Goal: Task Accomplishment & Management: Manage account settings

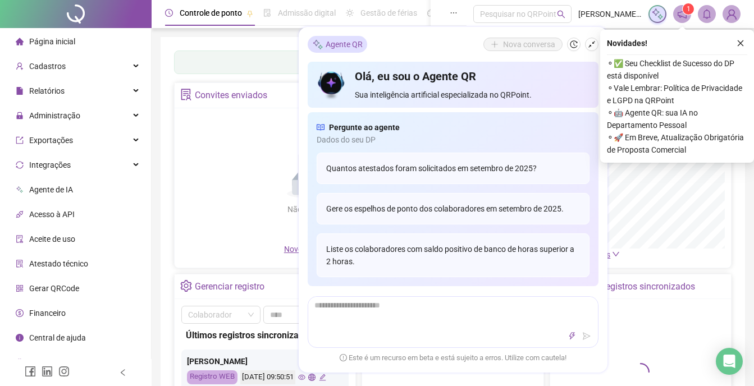
click at [234, 142] on div "Não há dados Não há dados" at bounding box center [312, 179] width 262 height 128
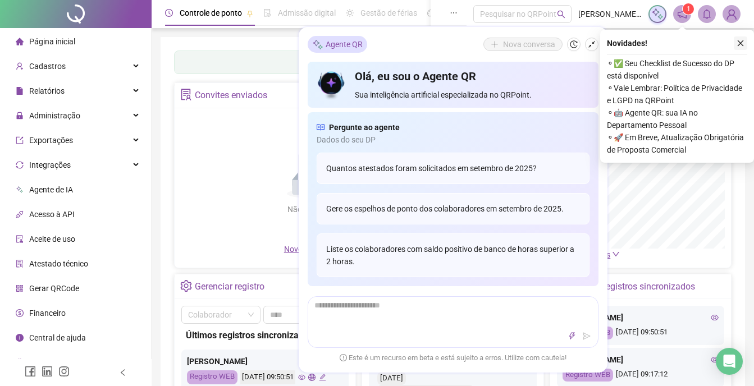
click at [740, 45] on icon "close" at bounding box center [741, 43] width 8 height 8
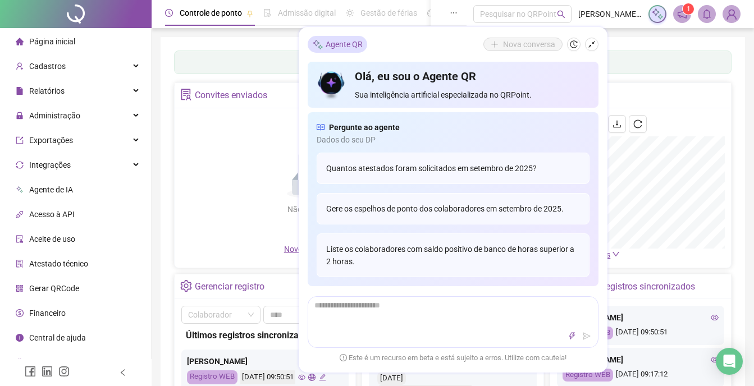
click at [221, 131] on div "Não há dados Não há dados" at bounding box center [312, 179] width 262 height 128
click at [654, 42] on div "Painel de controle Contabilidade Convites enviados Não há dados Não há dados No…" at bounding box center [453, 265] width 585 height 456
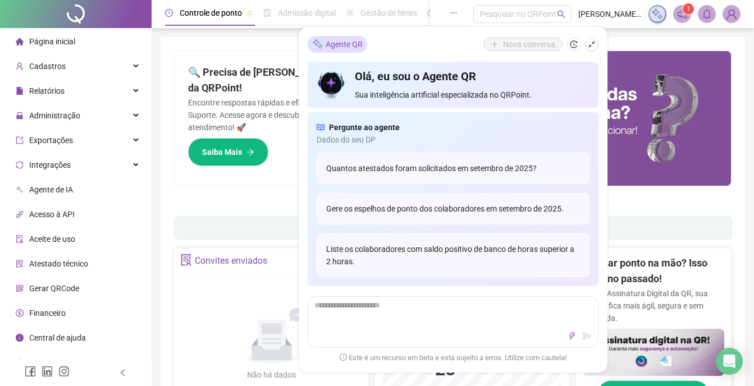
click at [617, 39] on div "Pague o QRPoint com Cartão de Crédito Sua assinatura: mais segurança, prática e…" at bounding box center [453, 360] width 585 height 646
click at [267, 50] on div "Pague o QRPoint com Cartão de Crédito Sua assinatura: mais segurança, prática e…" at bounding box center [453, 360] width 585 height 646
click at [614, 43] on div "Pague o QRPoint com Cartão de Crédito Sua assinatura: mais segurança, prática e…" at bounding box center [453, 360] width 585 height 646
click at [267, 38] on div "Pague o QRPoint com Cartão de Crédito Sua assinatura: mais segurança, prática e…" at bounding box center [453, 360] width 585 height 646
click at [637, 40] on div "Pague o QRPoint com Cartão de Crédito Sua assinatura: mais segurança, prática e…" at bounding box center [453, 360] width 585 height 646
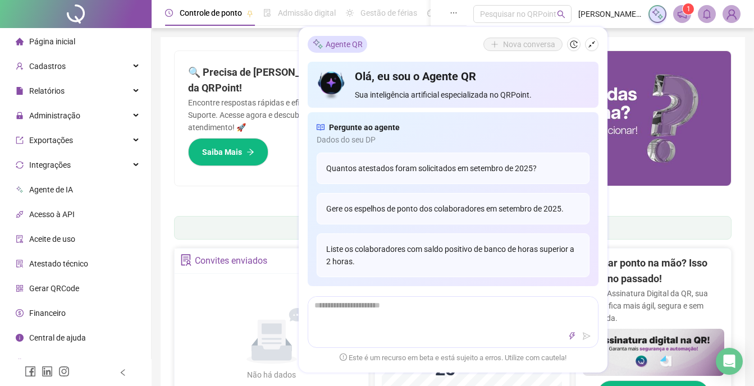
click at [636, 200] on ul "1 2 3 4 5 6 7" at bounding box center [453, 198] width 558 height 6
click at [623, 46] on div "Pague o QRPoint com Cartão de Crédito Sua assinatura: mais segurança, prática e…" at bounding box center [453, 360] width 585 height 646
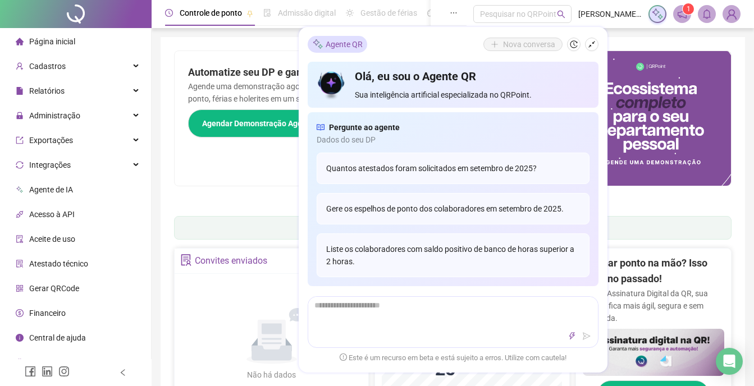
click at [668, 43] on div "Pague o QRPoint com Cartão de Crédito Sua assinatura: mais segurança, prática e…" at bounding box center [453, 360] width 585 height 646
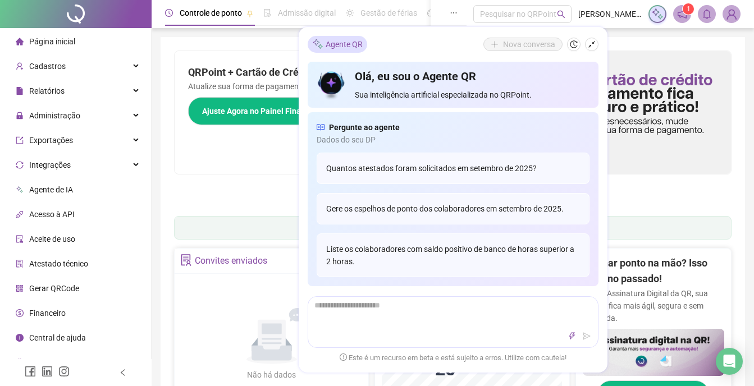
click at [654, 40] on div "Pague o QRPoint com Cartão de Crédito Sua assinatura: mais segurança, prática e…" at bounding box center [453, 360] width 585 height 646
click at [637, 38] on div "Pague o QRPoint com Cartão de Crédito Sua assinatura: mais segurança, prática e…" at bounding box center [453, 360] width 585 height 646
click at [255, 152] on div "QRPoint + Cartão de Crédito = Mais Facilidade! Atualize sua forma de pagamento …" at bounding box center [314, 112] width 279 height 123
click at [247, 42] on div "Pague o QRPoint com Cartão de Crédito Sua assinatura: mais segurança, prática e…" at bounding box center [453, 360] width 585 height 646
click at [271, 47] on div "Pague o QRPoint com Cartão de Crédito Sua assinatura: mais segurança, prática e…" at bounding box center [453, 360] width 585 height 646
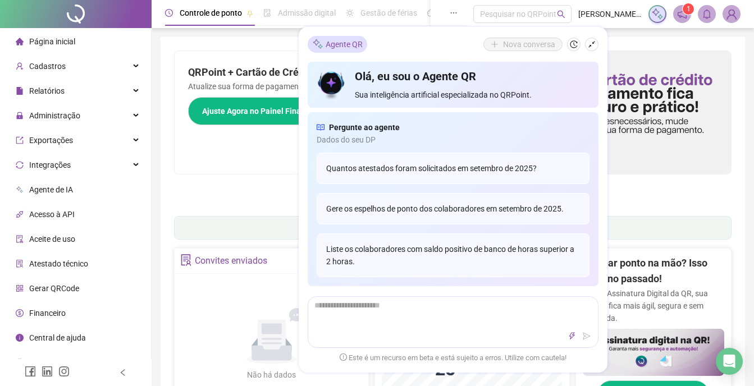
click at [632, 39] on div "Pague o QRPoint com Cartão de Crédito Sua assinatura: mais segurança, prática e…" at bounding box center [453, 360] width 585 height 646
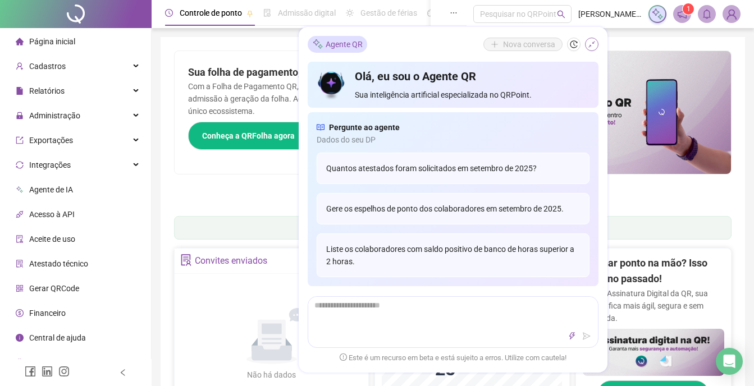
click at [586, 46] on button "button" at bounding box center [591, 44] width 13 height 13
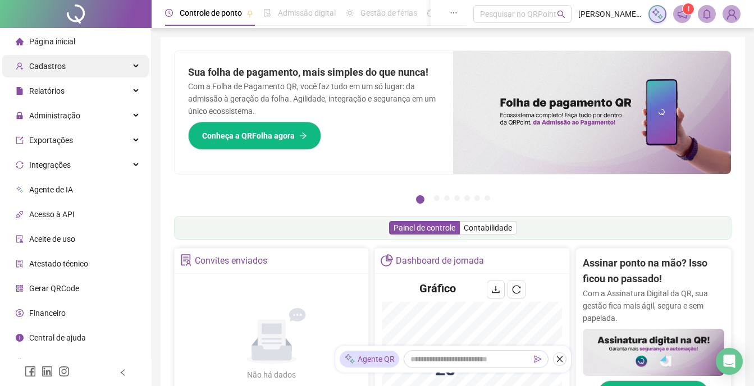
click at [49, 66] on span "Cadastros" at bounding box center [47, 66] width 37 height 9
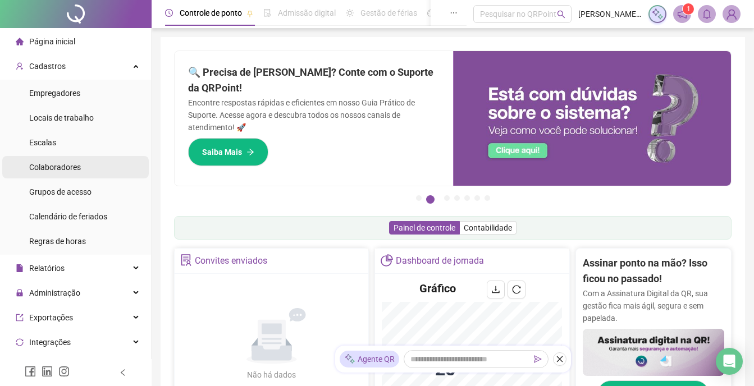
click at [56, 167] on span "Colaboradores" at bounding box center [55, 167] width 52 height 9
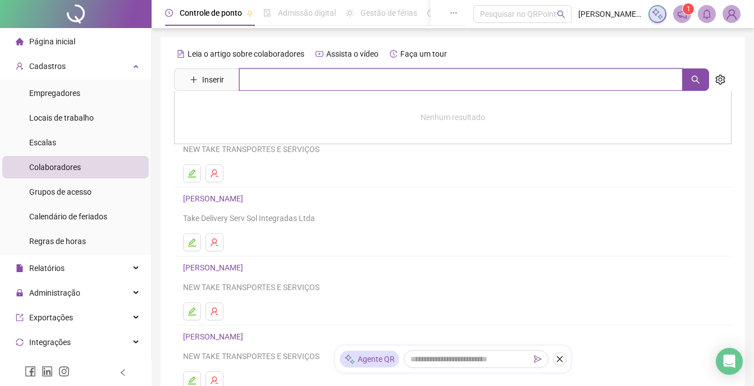
click at [284, 80] on input "text" at bounding box center [461, 80] width 444 height 22
type input "*******"
click at [667, 178] on ul at bounding box center [453, 174] width 540 height 18
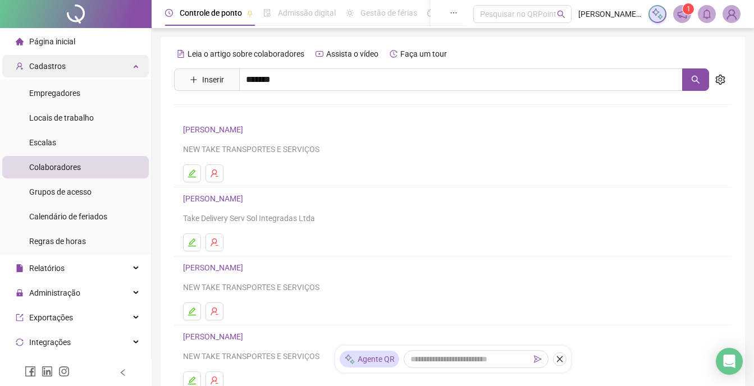
click at [46, 67] on span "Cadastros" at bounding box center [47, 66] width 37 height 9
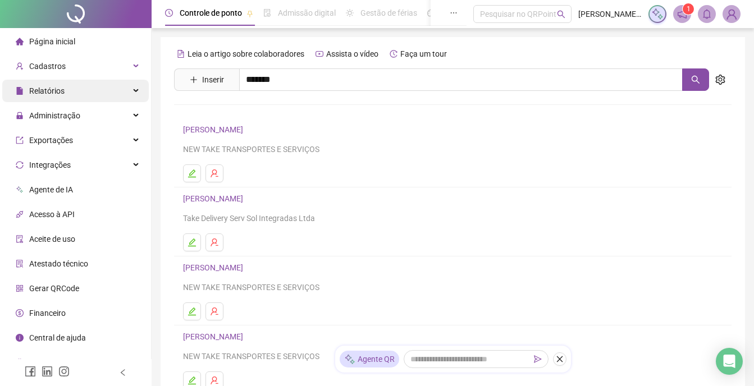
click at [58, 93] on span "Relatórios" at bounding box center [46, 90] width 35 height 9
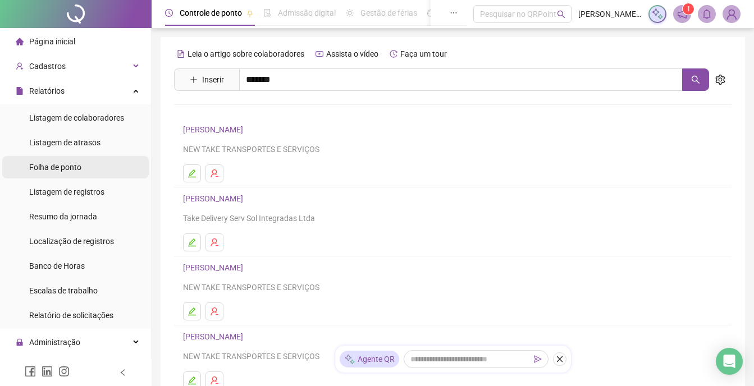
click at [71, 167] on span "Folha de ponto" at bounding box center [55, 167] width 52 height 9
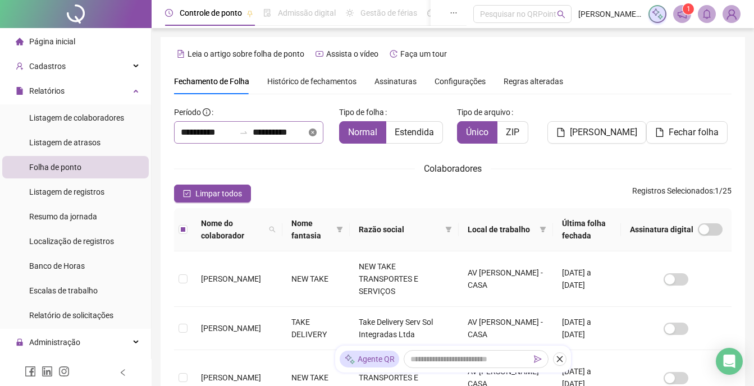
click at [317, 135] on icon "close-circle" at bounding box center [313, 133] width 8 height 8
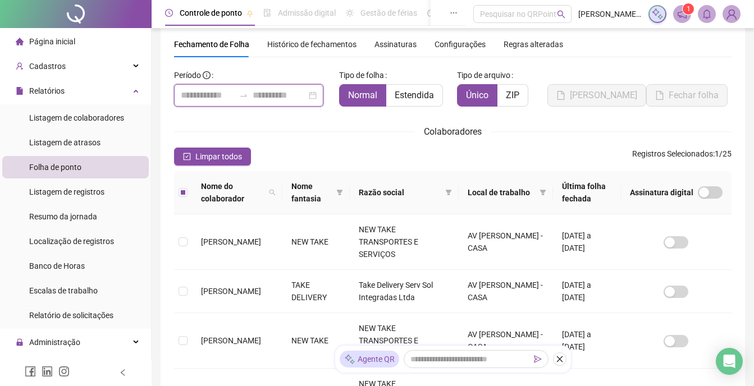
click at [190, 95] on input at bounding box center [208, 95] width 54 height 13
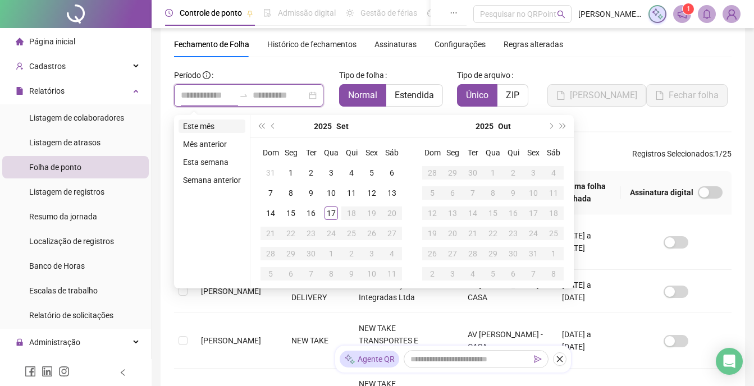
type input "**********"
click at [289, 172] on div "1" at bounding box center [290, 172] width 13 height 13
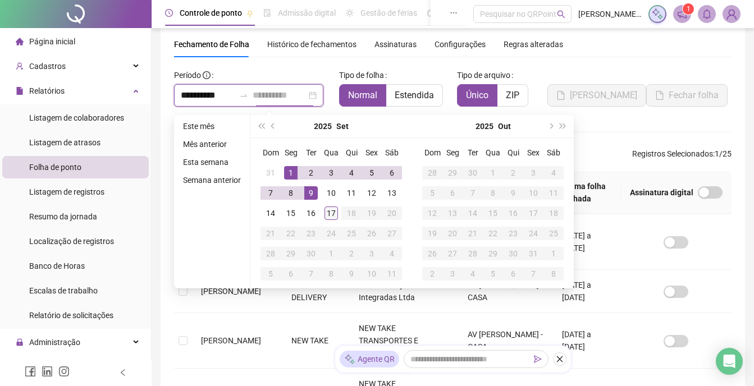
type input "**********"
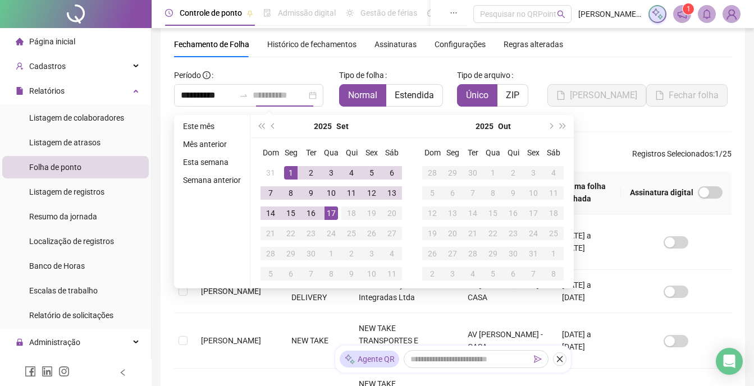
click at [330, 211] on div "17" at bounding box center [331, 213] width 13 height 13
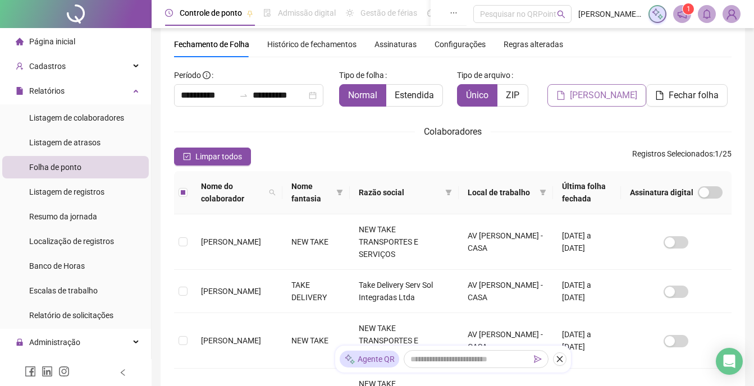
click at [605, 100] on span "[PERSON_NAME]" at bounding box center [603, 95] width 67 height 13
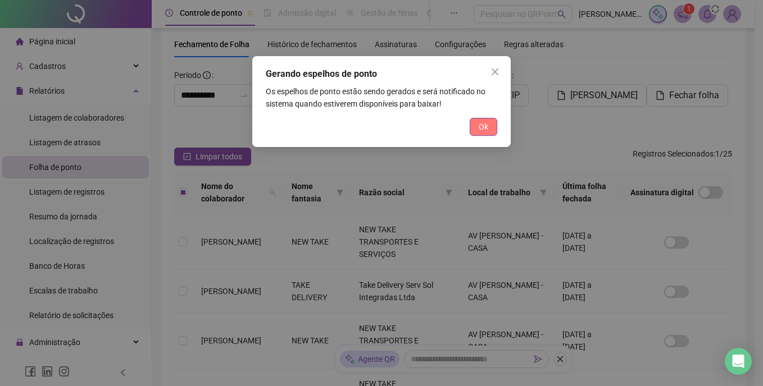
click at [477, 130] on button "Ok" at bounding box center [483, 127] width 28 height 18
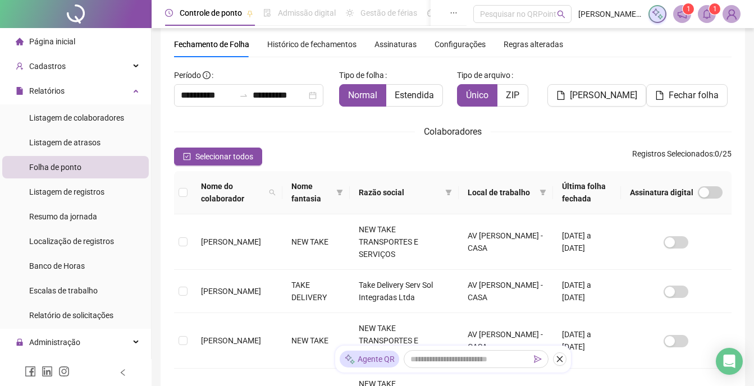
click at [710, 12] on sup "1" at bounding box center [714, 8] width 11 height 11
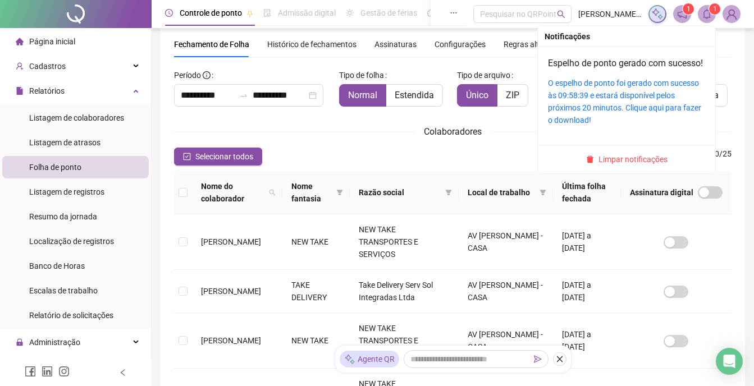
click at [637, 102] on div "O espelho de ponto foi gerado com sucesso às 09:58:39 e estará disponível pelos…" at bounding box center [626, 101] width 157 height 49
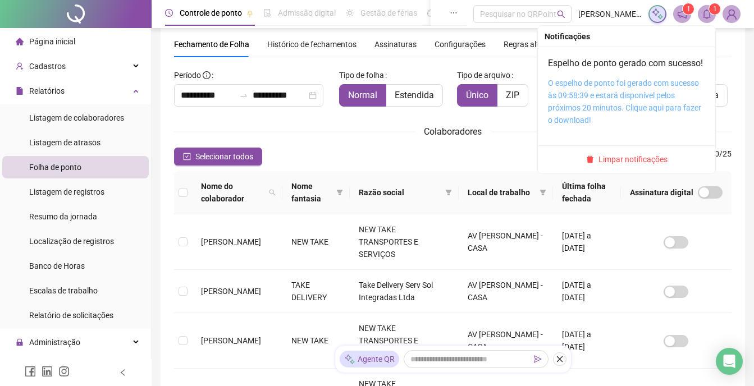
click at [640, 98] on link "O espelho de ponto foi gerado com sucesso às 09:58:39 e estará disponível pelos…" at bounding box center [624, 102] width 153 height 46
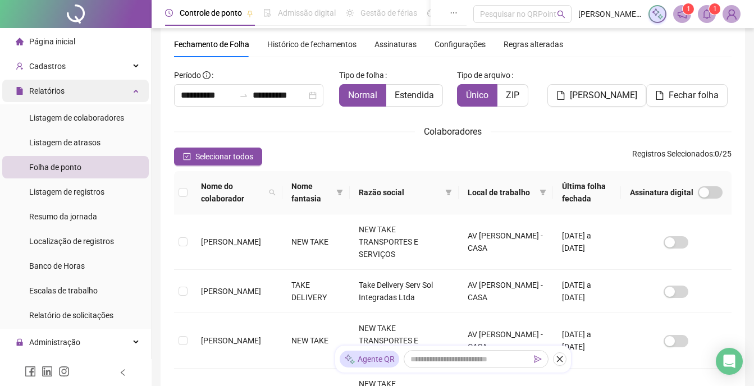
click at [57, 94] on span "Relatórios" at bounding box center [46, 90] width 35 height 9
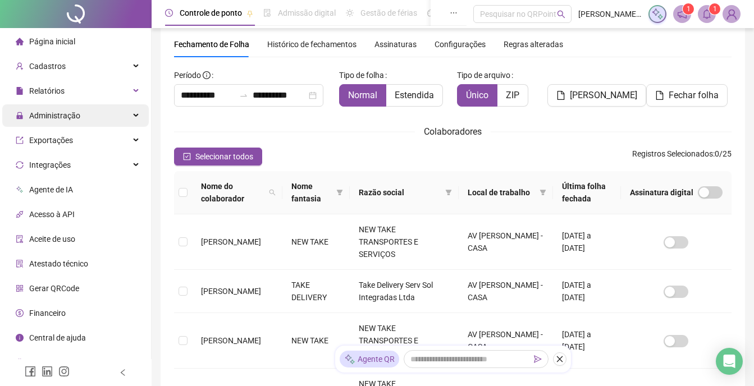
click at [56, 117] on span "Administração" at bounding box center [54, 115] width 51 height 9
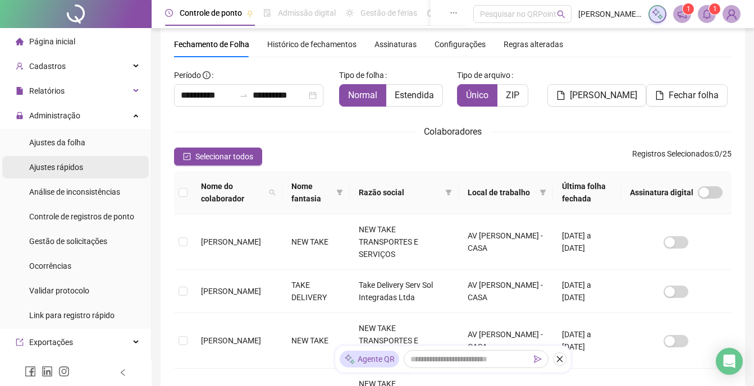
click at [59, 168] on span "Ajustes rápidos" at bounding box center [56, 167] width 54 height 9
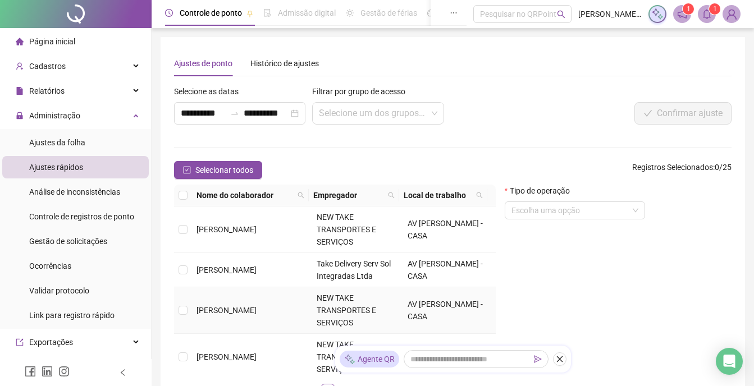
scroll to position [109, 0]
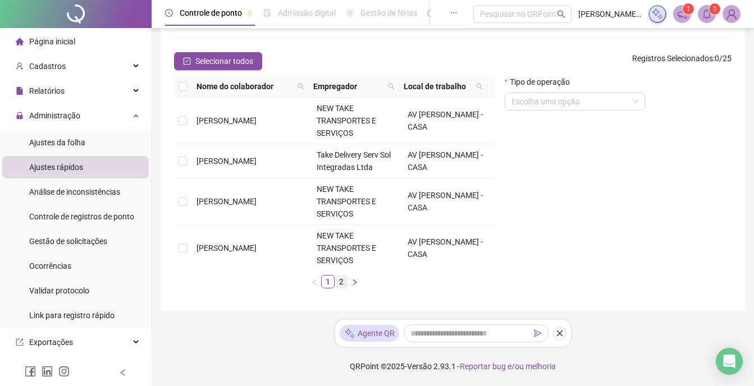
click at [341, 282] on link "2" at bounding box center [341, 282] width 12 height 12
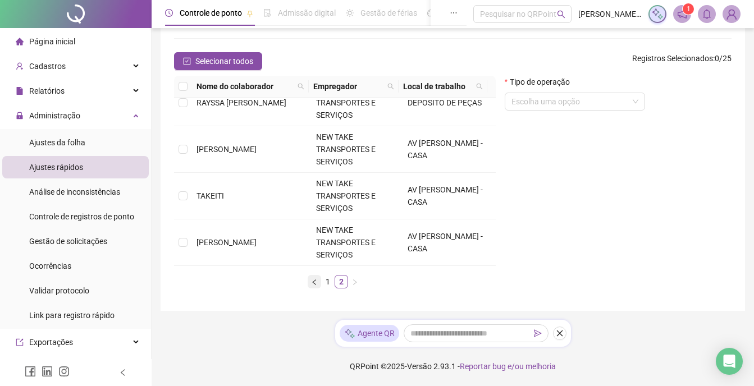
click at [316, 284] on icon "left" at bounding box center [314, 282] width 7 height 7
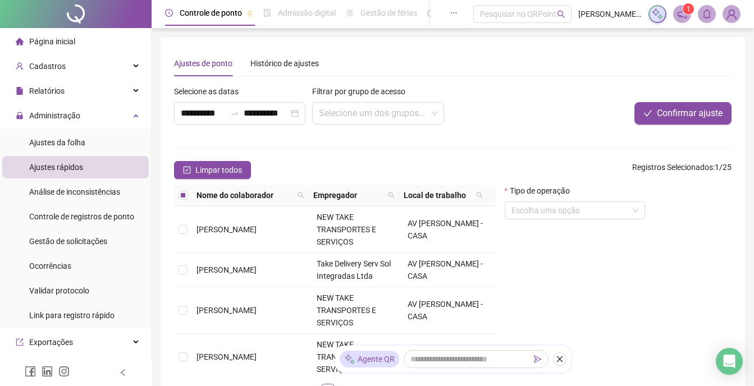
scroll to position [56, 0]
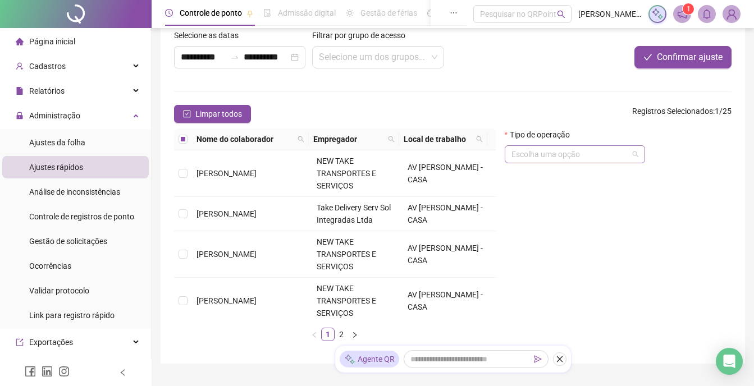
click at [636, 155] on span at bounding box center [575, 154] width 127 height 17
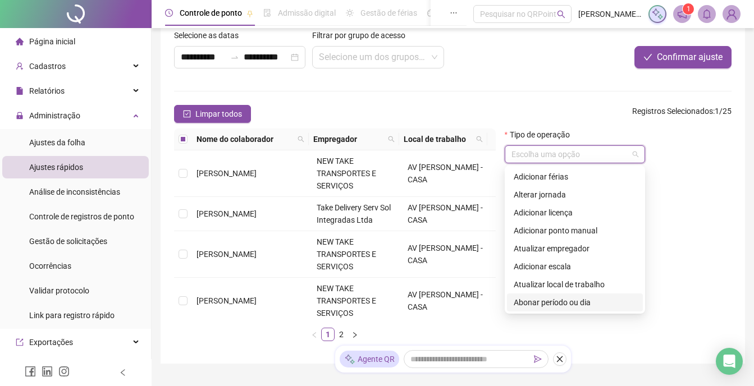
click at [583, 307] on div "Abonar período ou dia" at bounding box center [575, 303] width 122 height 12
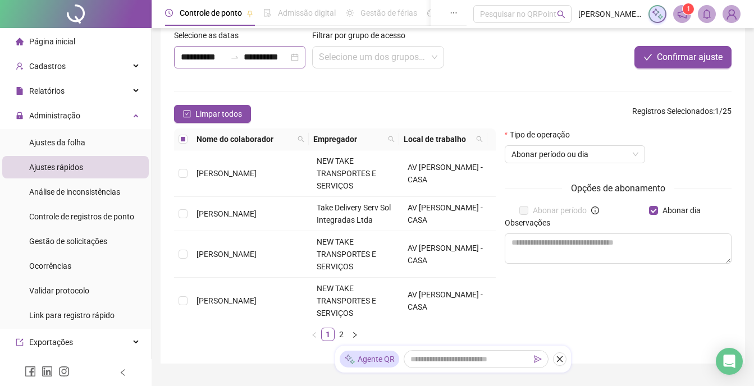
click at [297, 58] on div "**********" at bounding box center [239, 57] width 131 height 22
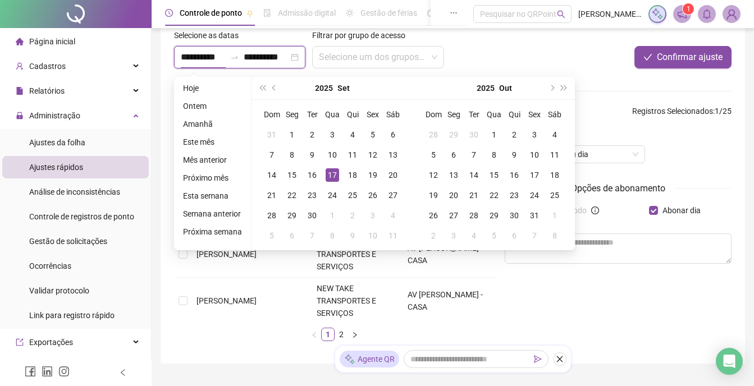
scroll to position [0, 1]
type input "**********"
click at [295, 172] on div "15" at bounding box center [291, 174] width 13 height 13
type input "**********"
click at [293, 172] on div "15" at bounding box center [291, 174] width 13 height 13
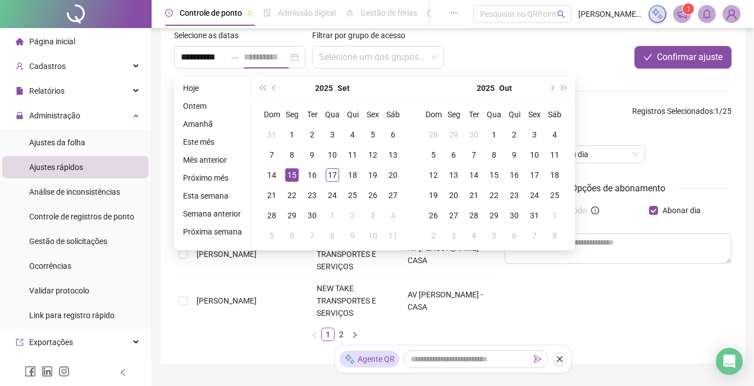
scroll to position [0, 0]
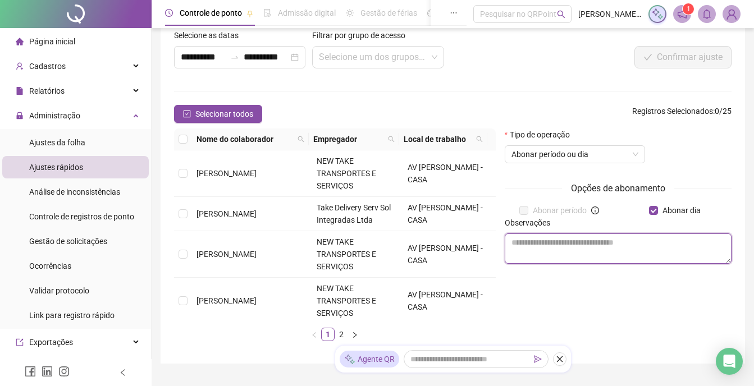
click at [580, 249] on textarea at bounding box center [618, 249] width 227 height 30
type textarea "*"
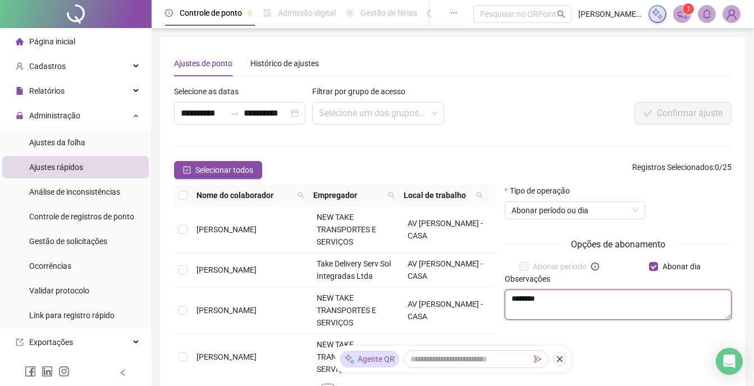
click at [629, 294] on textarea "********" at bounding box center [618, 305] width 227 height 30
type textarea "********"
click at [623, 329] on div "Observações ********" at bounding box center [618, 301] width 236 height 56
click at [557, 359] on icon "close" at bounding box center [560, 359] width 8 height 8
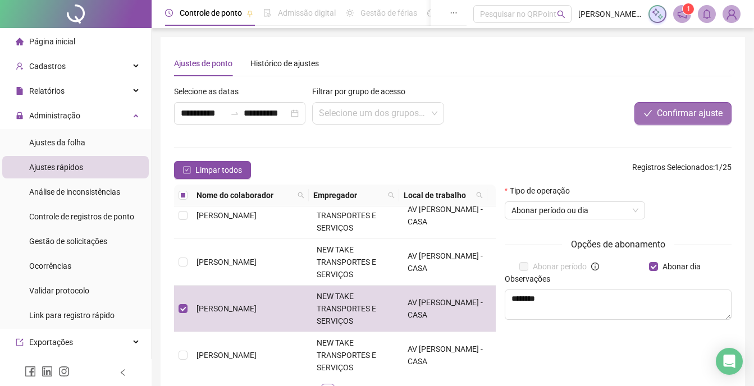
click at [683, 116] on span "Confirmar ajuste" at bounding box center [690, 113] width 66 height 13
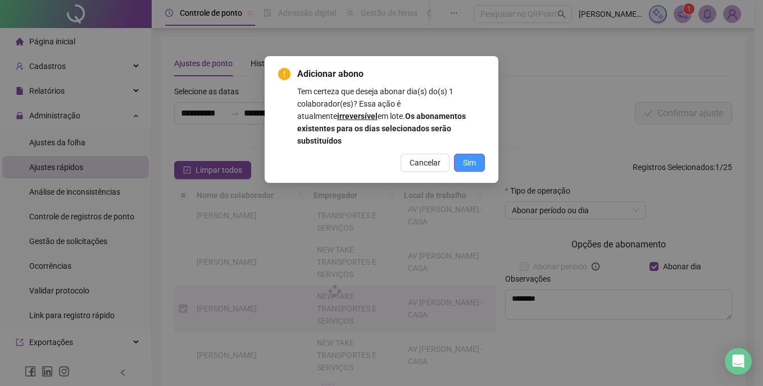
click at [468, 157] on span "Sim" at bounding box center [469, 163] width 13 height 12
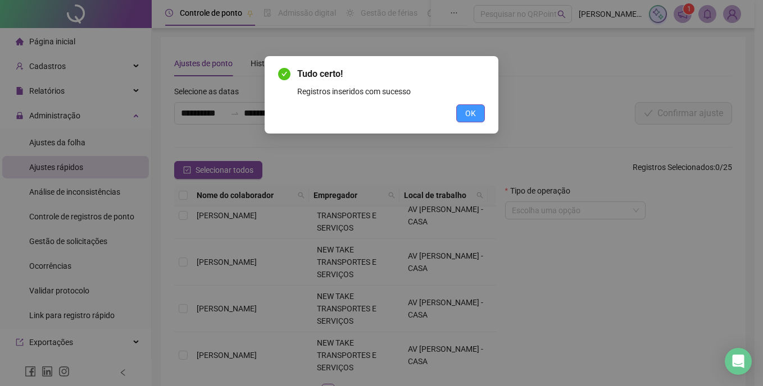
click at [468, 111] on span "OK" at bounding box center [470, 113] width 11 height 12
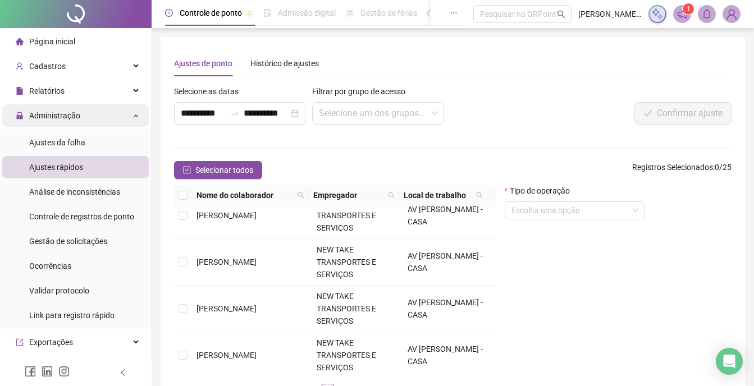
click at [63, 115] on span "Administração" at bounding box center [54, 115] width 51 height 9
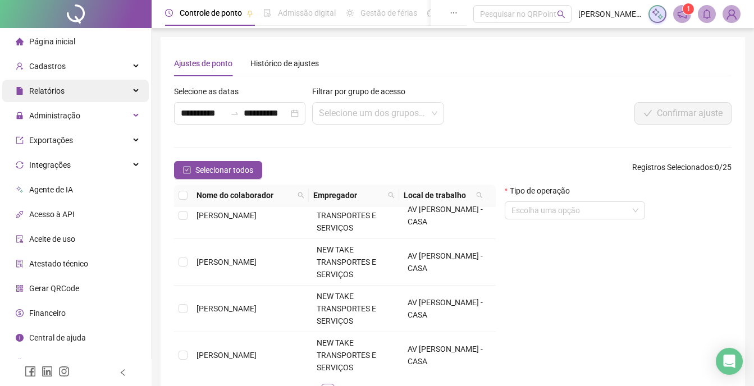
click at [59, 92] on span "Relatórios" at bounding box center [46, 90] width 35 height 9
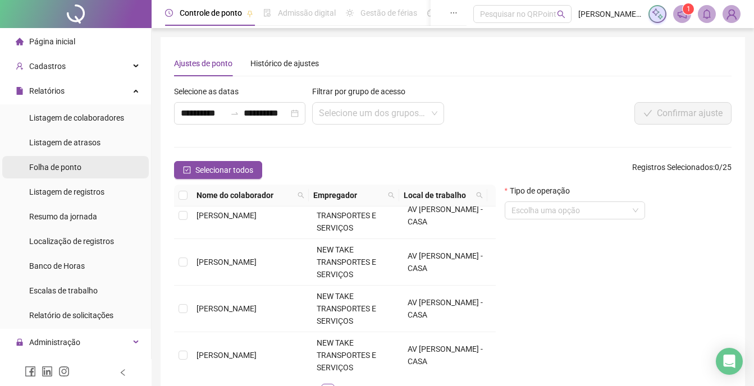
click at [70, 168] on span "Folha de ponto" at bounding box center [55, 167] width 52 height 9
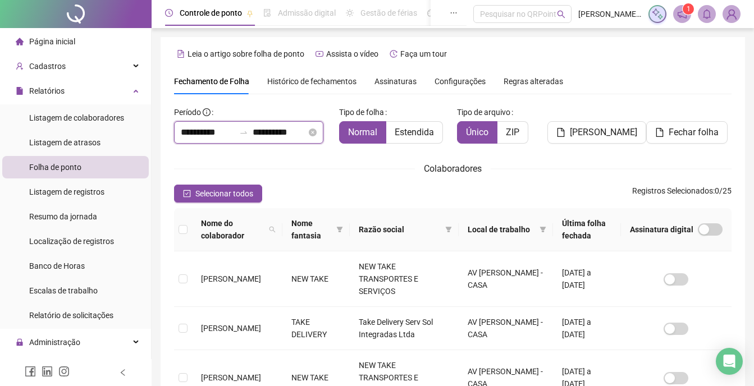
click at [230, 135] on input "**********" at bounding box center [208, 132] width 54 height 13
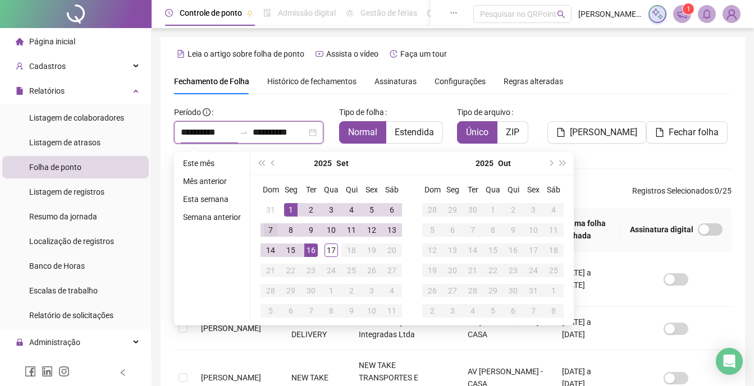
type input "**********"
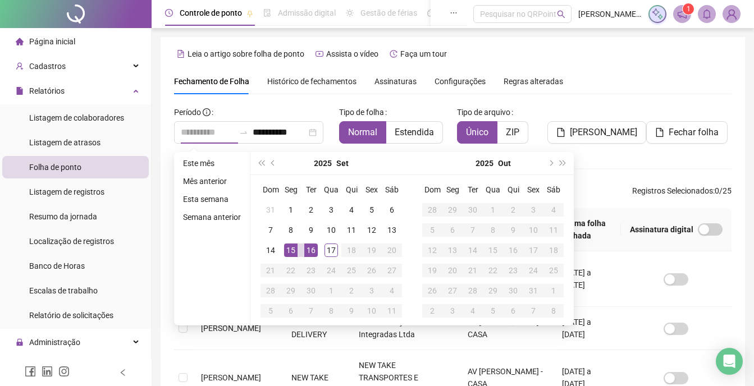
click at [288, 250] on div "15" at bounding box center [290, 250] width 13 height 13
type input "**********"
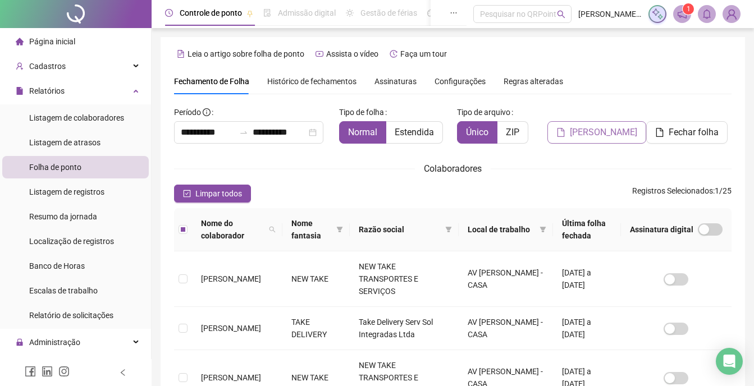
click at [594, 133] on span "[PERSON_NAME]" at bounding box center [603, 132] width 67 height 13
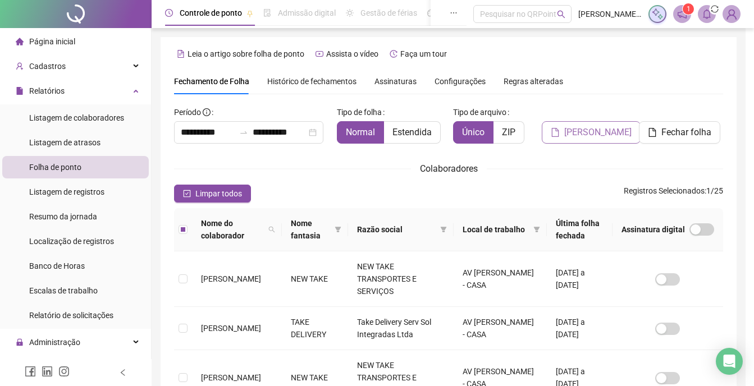
scroll to position [37, 0]
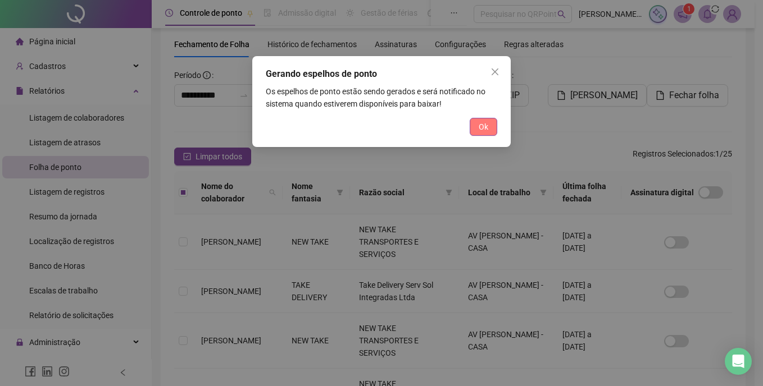
click at [485, 127] on span "Ok" at bounding box center [483, 127] width 10 height 12
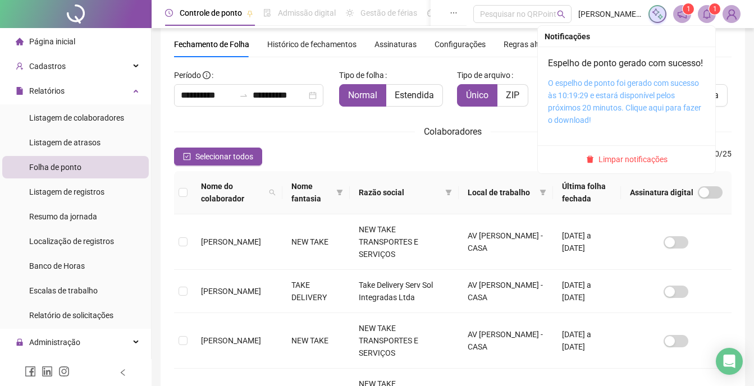
click at [638, 106] on link "O espelho de ponto foi gerado com sucesso às 10:19:29 e estará disponível pelos…" at bounding box center [624, 102] width 153 height 46
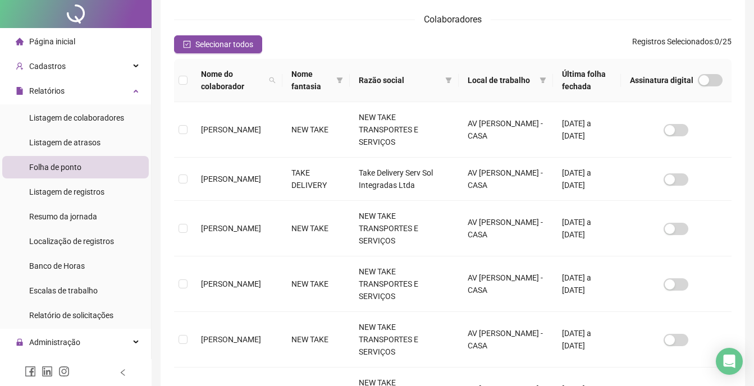
scroll to position [0, 0]
